Goal: Information Seeking & Learning: Check status

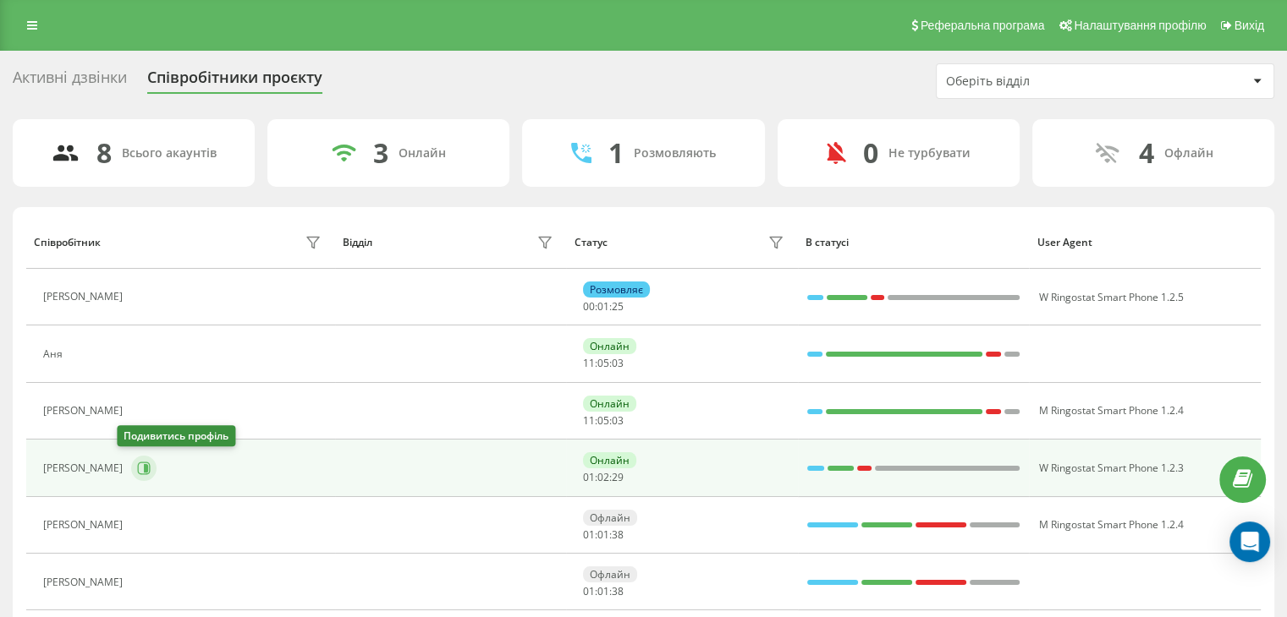
click at [144, 467] on icon at bounding box center [146, 468] width 4 height 8
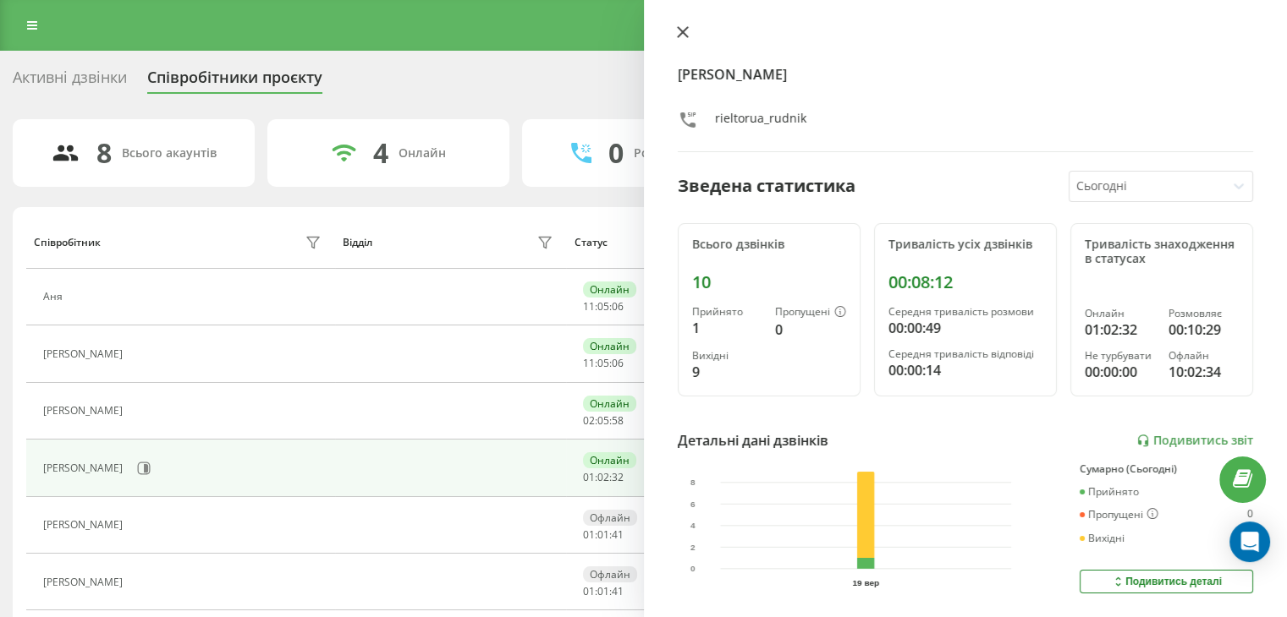
click at [684, 37] on icon at bounding box center [683, 32] width 12 height 12
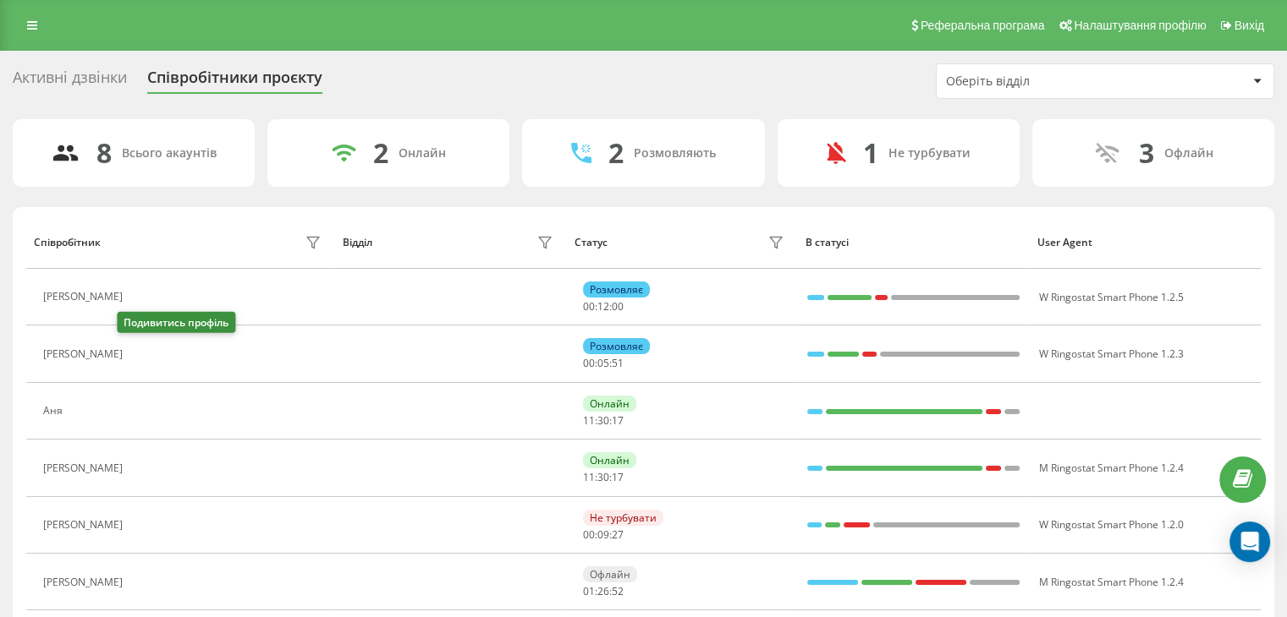
click at [134, 358] on icon at bounding box center [141, 355] width 14 height 14
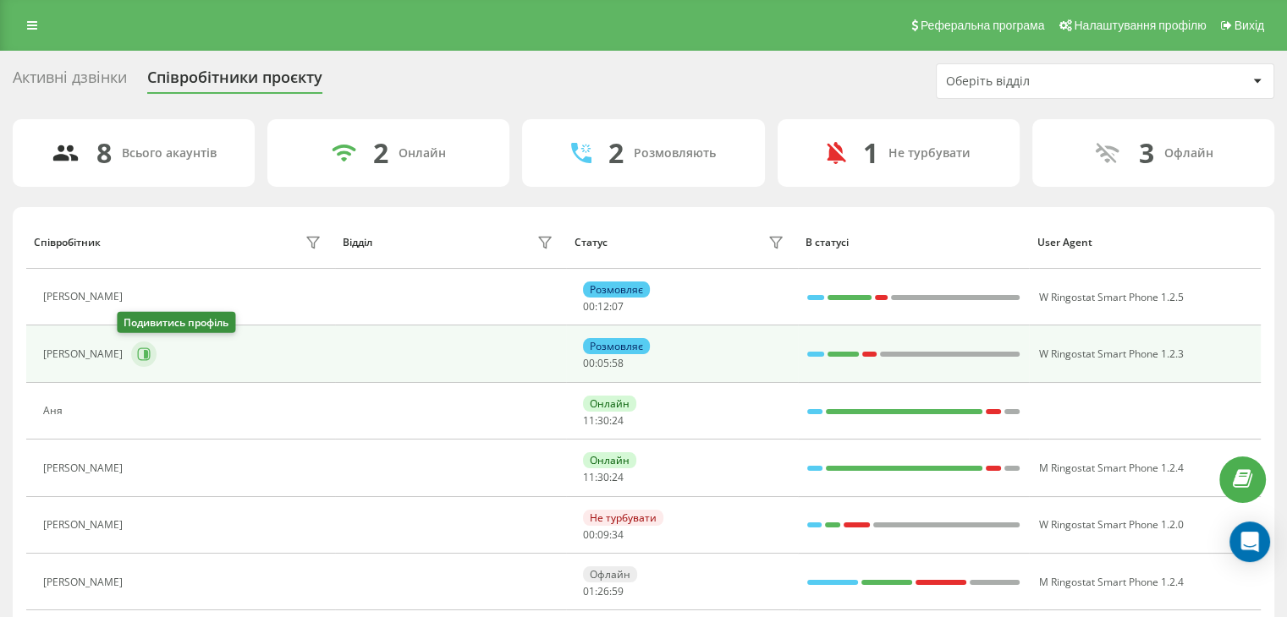
click at [137, 357] on icon at bounding box center [144, 355] width 14 height 14
click at [137, 355] on icon at bounding box center [144, 355] width 14 height 14
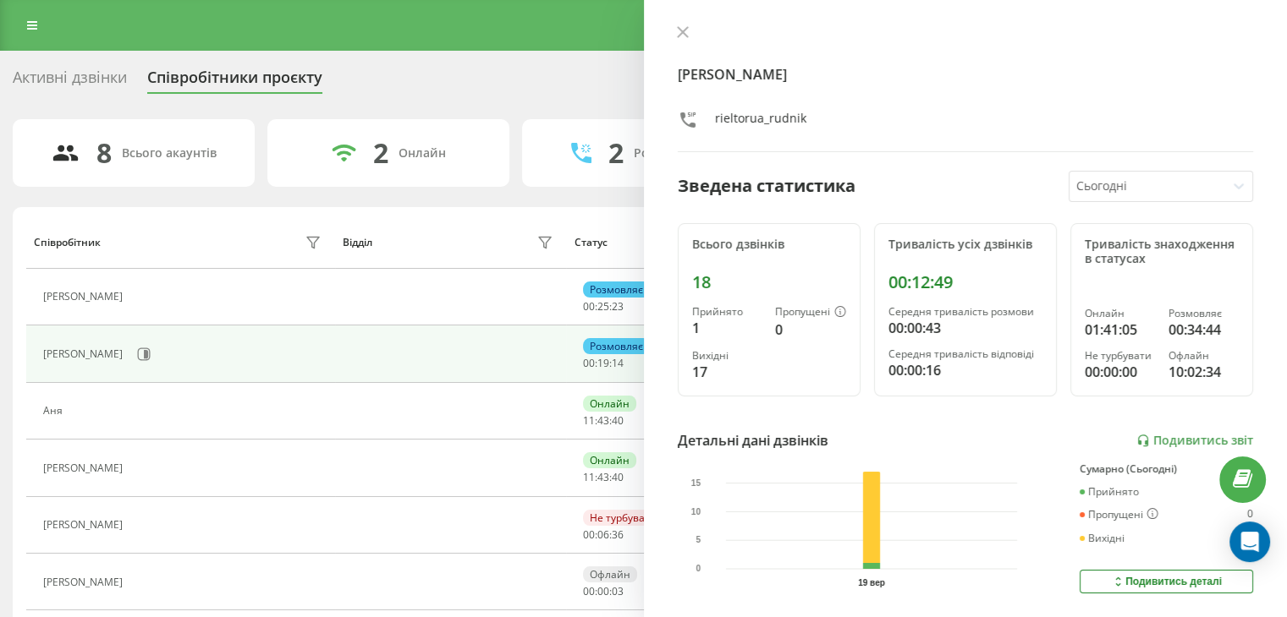
drag, startPoint x: 676, startPoint y: 34, endPoint x: 655, endPoint y: 47, distance: 24.7
click at [677, 34] on icon at bounding box center [683, 32] width 12 height 12
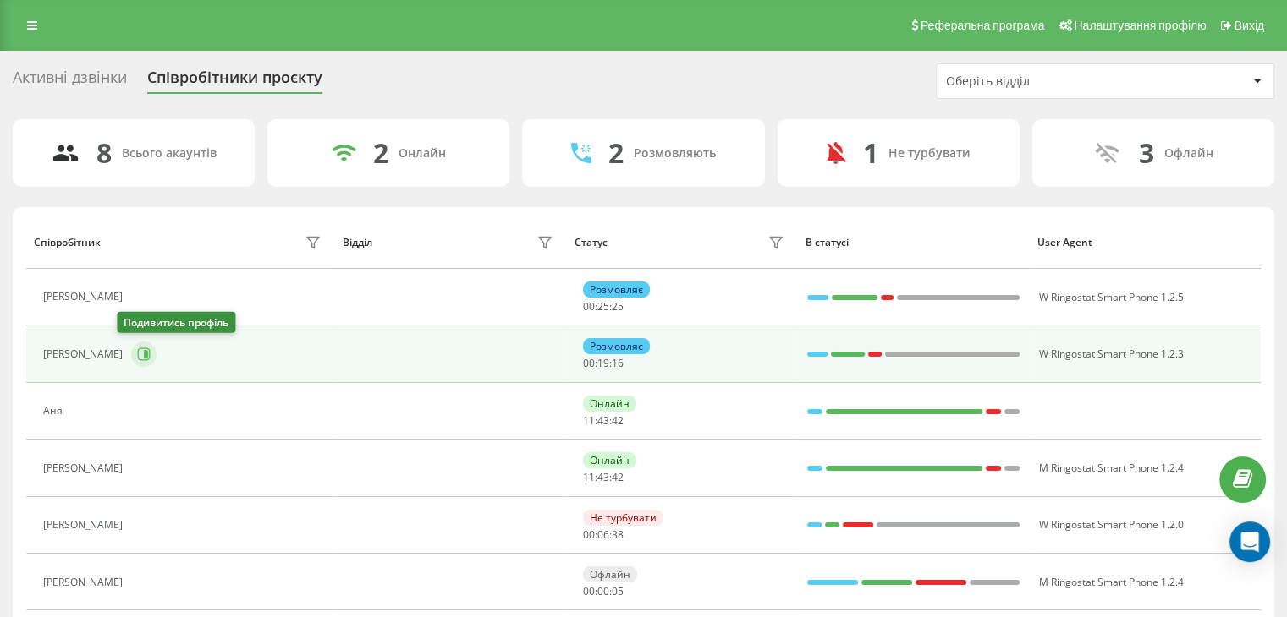
click at [144, 354] on icon at bounding box center [146, 354] width 4 height 8
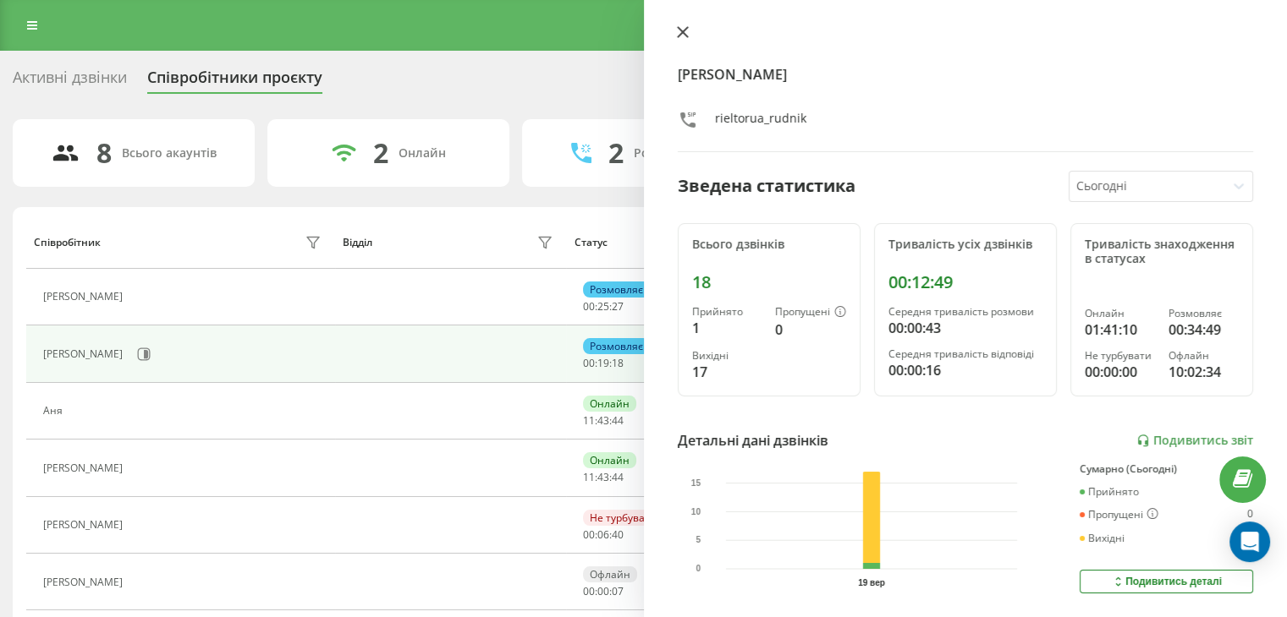
drag, startPoint x: 680, startPoint y: 40, endPoint x: 643, endPoint y: 1, distance: 53.8
click at [682, 37] on button at bounding box center [683, 33] width 22 height 16
